Goal: Information Seeking & Learning: Learn about a topic

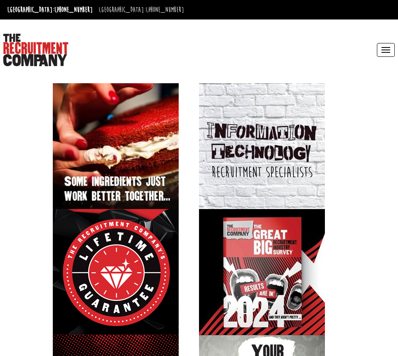
click at [380, 51] on button "Toggle navigation" at bounding box center [386, 50] width 18 height 14
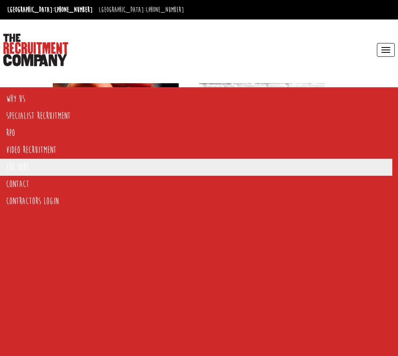
click at [19, 161] on link "The Jobs" at bounding box center [196, 167] width 392 height 17
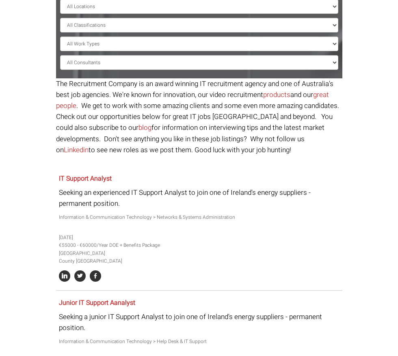
scroll to position [155, 0]
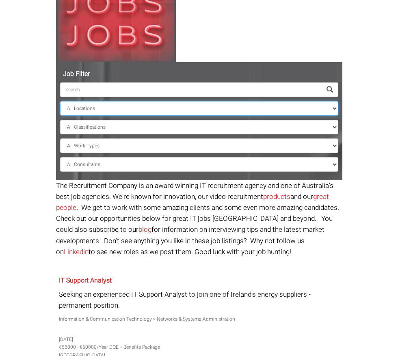
select select "[GEOGRAPHIC_DATA]"
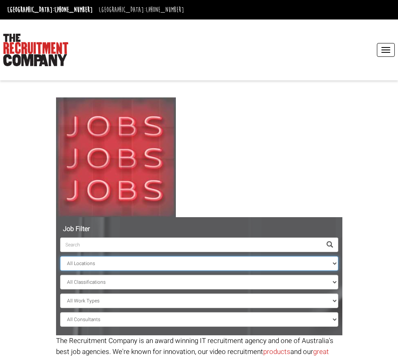
select select "[GEOGRAPHIC_DATA]"
